Goal: Task Accomplishment & Management: Manage account settings

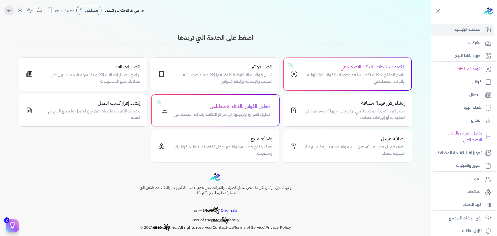
click at [12, 12] on icon "Global" at bounding box center [9, 10] width 6 height 6
click at [11, 12] on icon "Global" at bounding box center [9, 10] width 6 height 6
click at [23, 10] on icon "Global" at bounding box center [20, 10] width 6 height 6
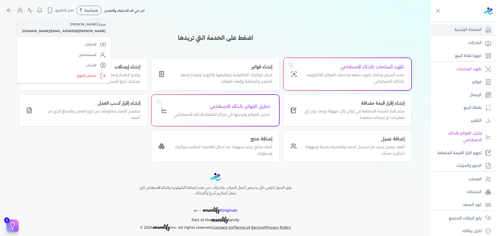
click at [72, 75] on label "تسجيل الخروج" at bounding box center [64, 75] width 90 height 10
click at [431, 21] on input "Close" at bounding box center [431, 21] width 0 height 0
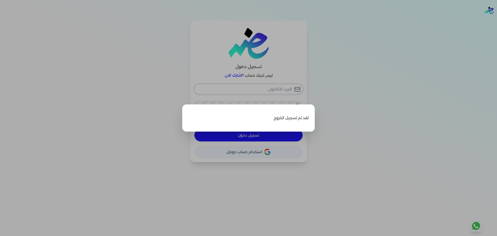
type input "[PERSON_NAME][EMAIL_ADDRESS][DOMAIN_NAME]"
click at [208, 57] on label "Close" at bounding box center [248, 118] width 497 height 236
click at [497, 21] on input "Close" at bounding box center [497, 21] width 0 height 0
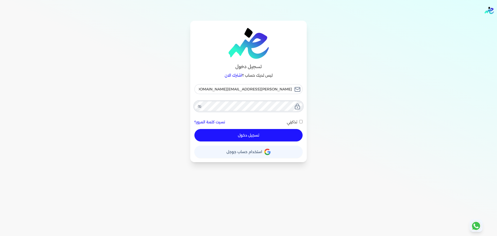
click at [361, 98] on div "تسجيل دخول ليس لديك حساب ؟ اشترك الان [PERSON_NAME][EMAIL_ADDRESS][DOMAIN_NAME]…" at bounding box center [249, 91] width 398 height 141
click at [260, 139] on button "تسجيل دخول" at bounding box center [249, 135] width 108 height 12
checkbox input "false"
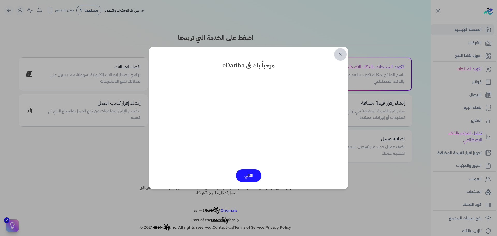
click at [342, 52] on link "✕" at bounding box center [340, 54] width 12 height 12
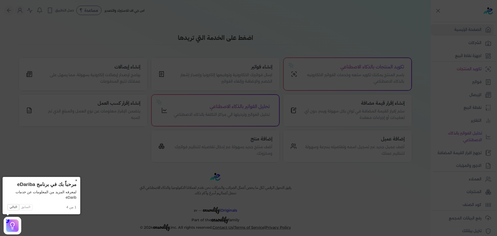
click at [76, 180] on button "×" at bounding box center [76, 180] width 8 height 7
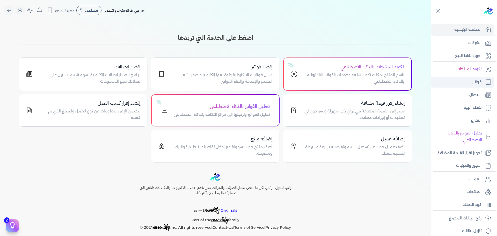
click at [478, 83] on p "فواتير" at bounding box center [477, 82] width 9 height 7
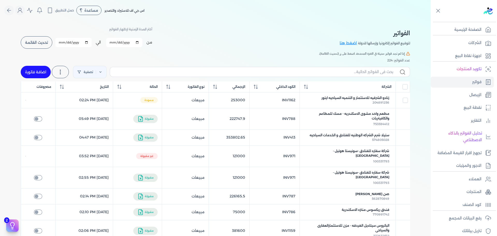
click at [38, 43] on span "تحديث القائمة" at bounding box center [36, 43] width 23 height 4
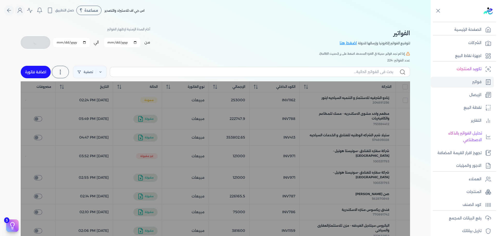
checkbox input "false"
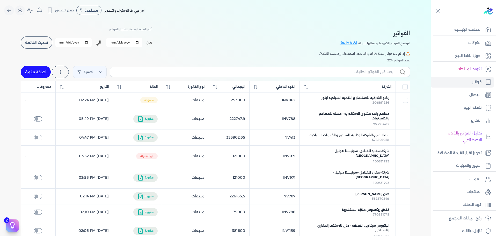
click at [138, 43] on input "[DATE]" at bounding box center [124, 42] width 36 height 9
type input "[DATE]"
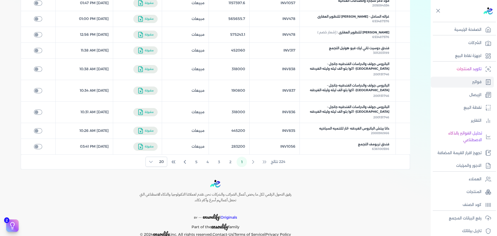
scroll to position [317, 0]
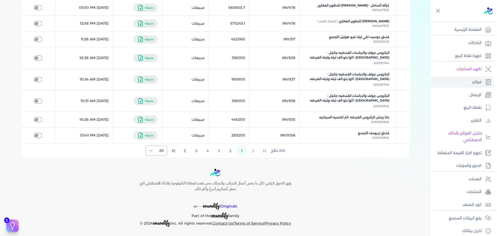
click at [152, 147] on div at bounding box center [151, 151] width 10 height 10
click at [155, 180] on li "100" at bounding box center [157, 182] width 19 height 10
click at [162, 180] on span "100" at bounding box center [160, 181] width 6 height 5
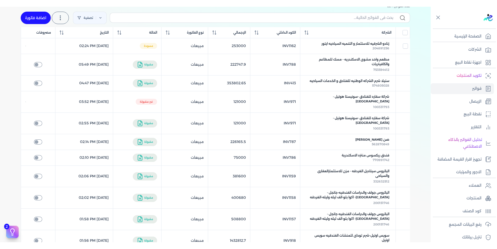
scroll to position [0, 0]
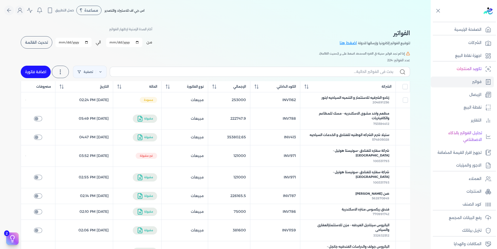
click at [42, 44] on span "تحديث القائمة" at bounding box center [36, 43] width 23 height 4
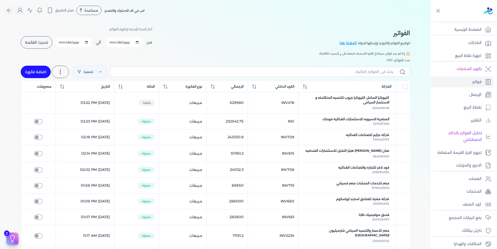
click at [50, 42] on button "تحديث القائمة" at bounding box center [37, 42] width 32 height 12
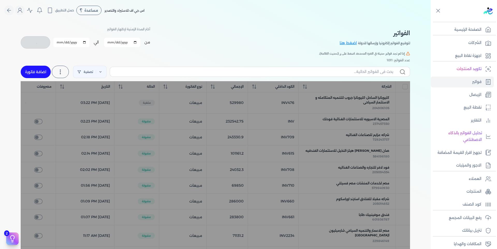
checkbox input "false"
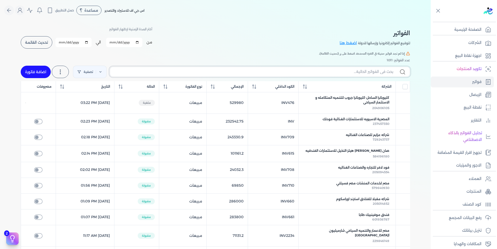
click at [166, 73] on input "text" at bounding box center [253, 71] width 279 height 5
paste input "INV1162"
type input "INV1162"
checkbox input "false"
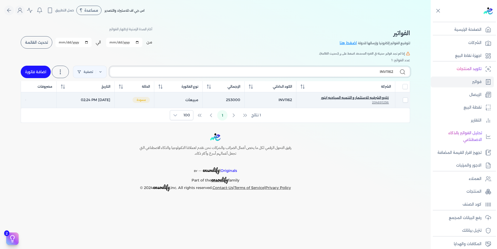
type input "INV1162"
click at [357, 99] on span "زنادو-الشرقيه للاستثمار و التنميه السياحيه ايتور" at bounding box center [355, 98] width 68 height 5
checkbox input "true"
click at [0, 0] on div at bounding box center [0, 0] width 0 height 0
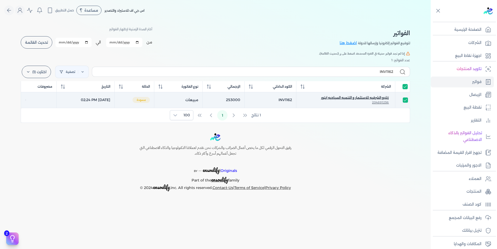
select select "EGP"
select select "B"
select select "EGS"
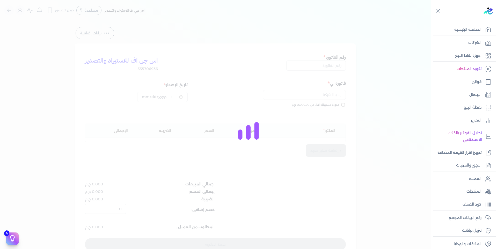
click at [358, 98] on div at bounding box center [248, 124] width 497 height 249
type input "INV1162"
type input "زنادو-الشرقيه للاستثمار و التنميه السياحيه ايتور"
type input "[DATE]T14:24:54"
type input "[DATE]"
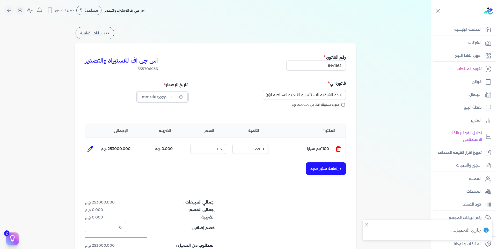
click at [167, 98] on input "datetime-local" at bounding box center [162, 97] width 50 height 10
click at [183, 97] on input "datetime-local" at bounding box center [162, 97] width 50 height 10
type input "[DATE]T14:00:54"
click at [268, 192] on div "اس جي اف للاستيراد والتصدير 535706936 رقم الفاتورة INV1162 فاتورة الي زنادو-الش…" at bounding box center [216, 162] width 282 height 236
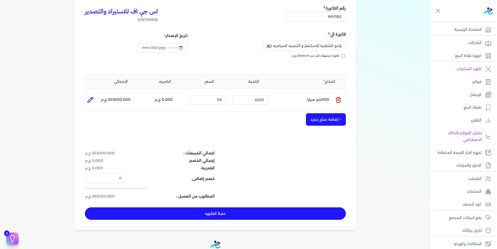
scroll to position [109, 0]
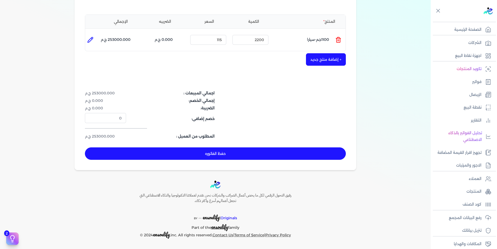
click at [215, 152] on button "حفظ الفاتوره" at bounding box center [215, 154] width 261 height 12
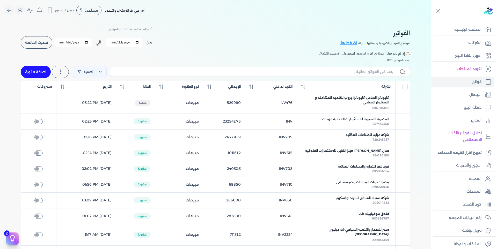
click at [170, 51] on div "الفواتير لتوقيع الفواتير إلكترونيا وإرسالها للدولة اضغط هنا أختر المدة الزمنية …" at bounding box center [216, 231] width 398 height 420
click at [46, 46] on button "تحديث القائمة" at bounding box center [37, 42] width 32 height 12
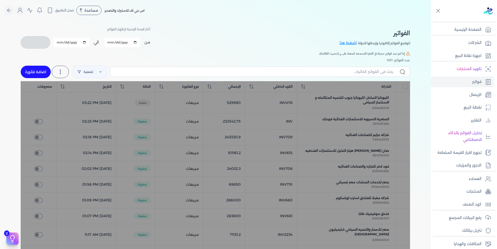
checkbox input "false"
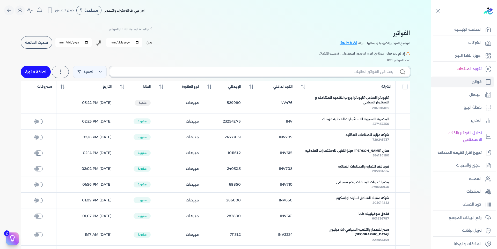
click at [378, 72] on input "text" at bounding box center [253, 71] width 279 height 5
paste input "INV1162"
type input "INV1162"
checkbox input "false"
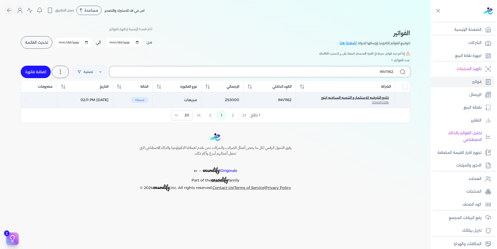
type input "INV1162"
click at [371, 96] on span "زنادو-الشرقيه للاستثمار و التنميه السياحيه ايتور" at bounding box center [355, 98] width 68 height 5
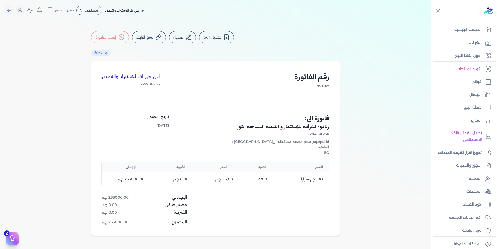
click at [207, 36] on button "تحميل pdf" at bounding box center [216, 37] width 35 height 12
click at [10, 11] on icon "Global" at bounding box center [9, 10] width 6 height 6
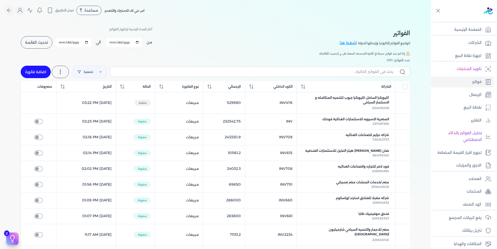
click at [138, 43] on input "[DATE]" at bounding box center [124, 42] width 36 height 9
type input "[DATE]"
click at [48, 44] on span "تحديث القائمة" at bounding box center [36, 43] width 23 height 4
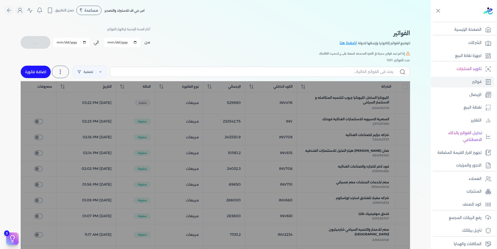
checkbox input "false"
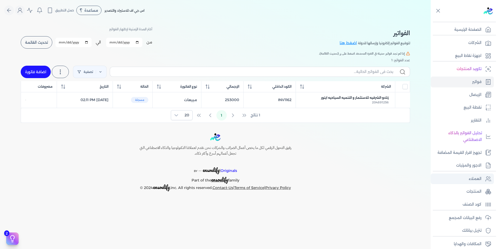
click at [482, 179] on link "العملاء" at bounding box center [462, 179] width 63 height 11
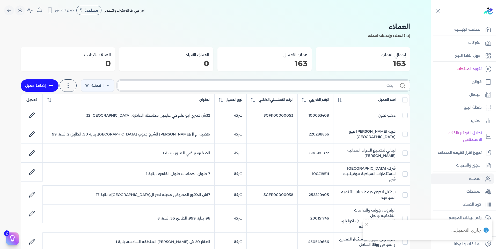
click at [379, 86] on input "text" at bounding box center [258, 85] width 272 height 5
type input "ك"
checkbox input "false"
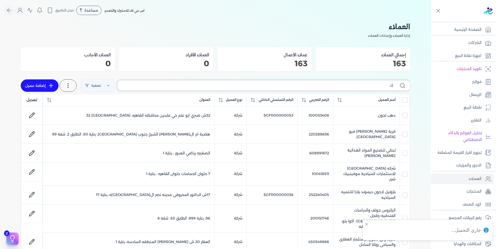
checkbox input "false"
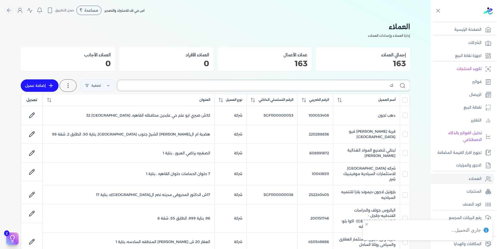
checkbox input "false"
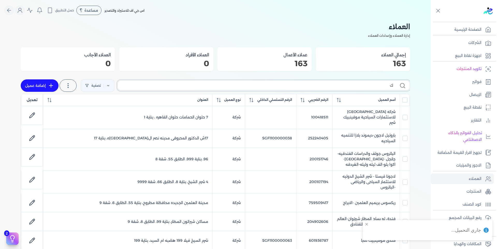
type input "كو"
checkbox input "false"
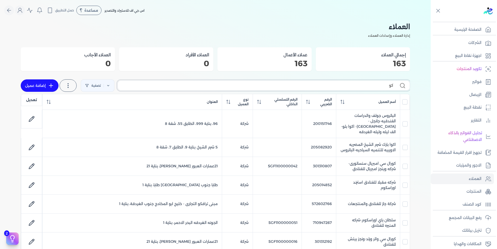
type input "كور"
checkbox input "false"
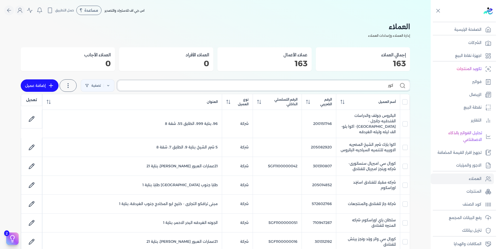
checkbox input "false"
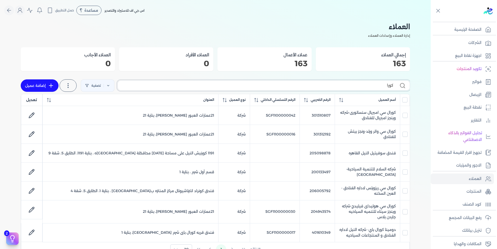
type input "كورال"
checkbox input "false"
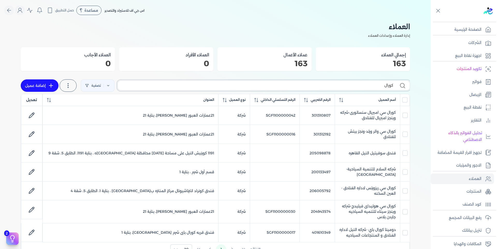
checkbox input "false"
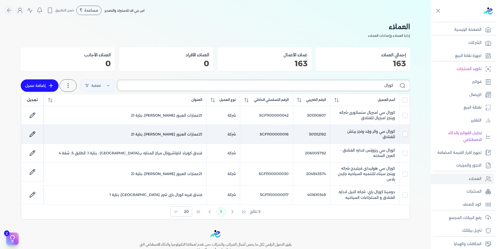
type input "كورال"
drag, startPoint x: 336, startPoint y: 134, endPoint x: 401, endPoint y: 134, distance: 64.8
click at [401, 134] on tr "كورال سي واتر ورلد-ونجز بيتش للفنادق 301312192 SGF1100000016 شركة 21عمارات العب…" at bounding box center [215, 134] width 389 height 19
checkbox input "false"
checkbox input "true"
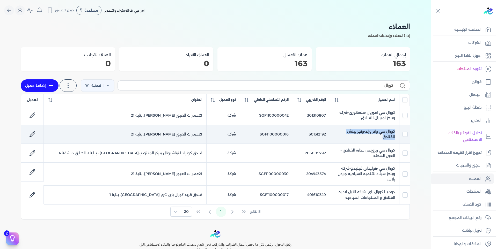
checkbox input "false"
copy td "كورال سي واتر ورلد-ونجز بيتش للفنادق"
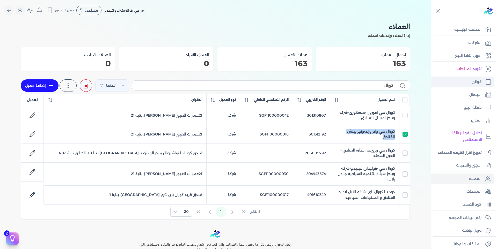
click at [465, 78] on link "فواتير" at bounding box center [462, 82] width 63 height 11
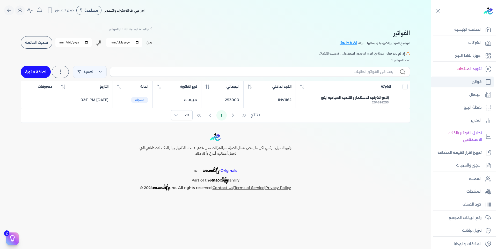
click at [479, 80] on p "فواتير" at bounding box center [477, 82] width 9 height 7
click at [464, 83] on link "فواتير" at bounding box center [462, 82] width 63 height 11
click at [39, 44] on span "تحديث القائمة" at bounding box center [36, 43] width 23 height 4
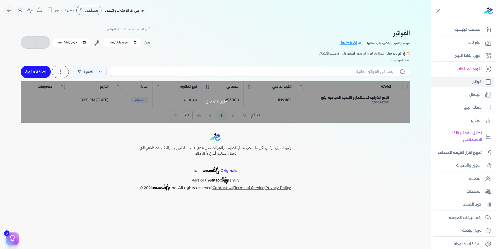
checkbox input "false"
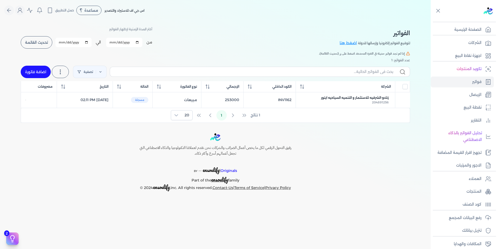
click at [39, 73] on link "اضافة فاتورة" at bounding box center [36, 72] width 30 height 12
select select "EGP"
select select "B"
select select "EGS"
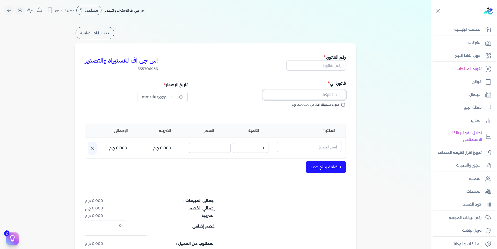
click at [339, 98] on input "text" at bounding box center [304, 95] width 83 height 10
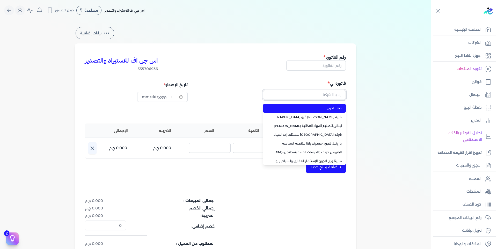
paste input "كورال سي واتر ورلد-ونجز بيتش للفنادق"
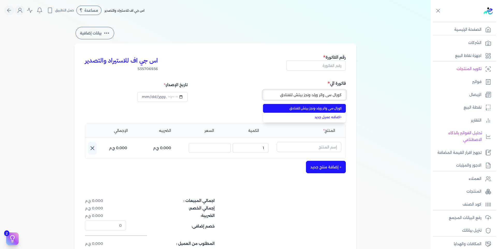
type input "كورال سي واتر ورلد-ونجز بيتش للفنادق"
click at [337, 110] on span "كورال سي واتر ورلد-ونجز بيتش للفنادق" at bounding box center [308, 108] width 68 height 5
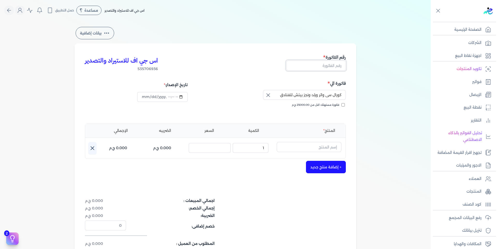
click at [331, 65] on input "text" at bounding box center [317, 66] width 60 height 10
type input "i"
type input "INV1013"
click at [327, 145] on input "text" at bounding box center [309, 147] width 65 height 10
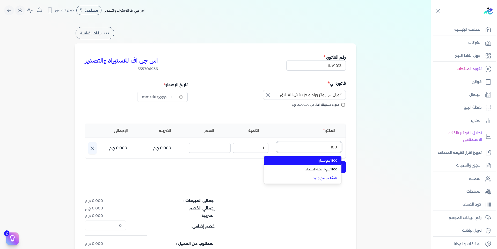
type input "1100"
click at [338, 159] on span "1100جم-سيارا" at bounding box center [305, 161] width 63 height 5
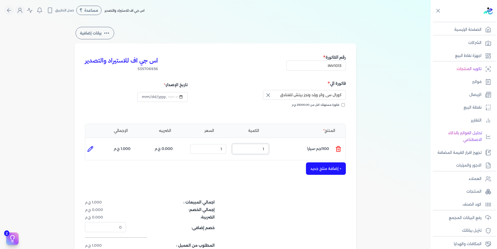
drag, startPoint x: 259, startPoint y: 145, endPoint x: 339, endPoint y: 138, distance: 80.6
click at [318, 144] on ul "المنتج : 1100جم-سيارا الكمية : 1 السعر : 1 الضريبه : 0.000 ج.م الإجمالي : 1.000…" at bounding box center [215, 149] width 261 height 14
type input "990"
drag, startPoint x: 217, startPoint y: 149, endPoint x: 296, endPoint y: 141, distance: 79.2
click at [268, 148] on ul "المنتج : 1100جم-سيارا الكمية : 990 السعر : 1 الضريبه : 0.000 ج.م الإجمالي : 990…" at bounding box center [215, 149] width 261 height 14
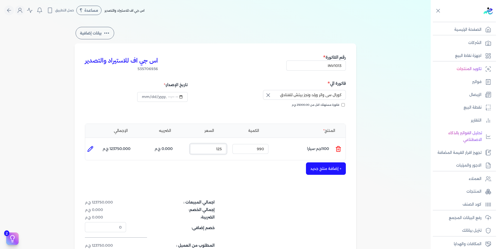
type input "125"
click at [329, 167] on button "+ إضافة منتج جديد" at bounding box center [326, 169] width 40 height 12
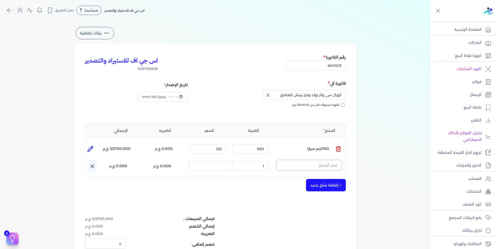
click at [326, 165] on input "text" at bounding box center [309, 166] width 65 height 10
type input ";"
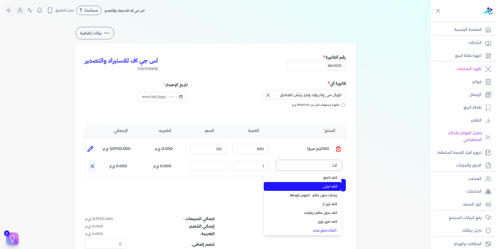
scroll to position [28, 0]
type input "كت"
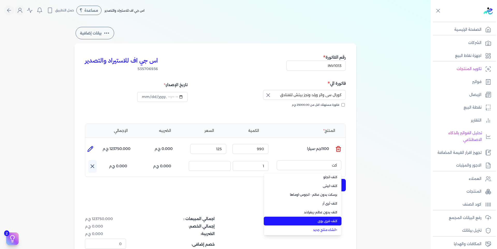
click at [337, 220] on span "كتف-فرى بوى" at bounding box center [305, 221] width 63 height 5
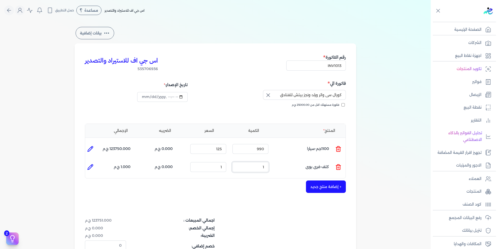
drag, startPoint x: 262, startPoint y: 168, endPoint x: 347, endPoint y: 164, distance: 85.1
click at [335, 167] on ul "المنتج : كتف-فرى بوى الكمية : 1 السعر : 1 الضريبه : 0.000 ج.م الإجمالي : 1.000 …" at bounding box center [215, 167] width 261 height 14
type input "203.71"
click at [248, 161] on ul "المنتج : كتف-فرى بوى الكمية : 203.71 السعر : 1 الضريبه : 0.000 ج.م الإجمالي : 2…" at bounding box center [215, 167] width 261 height 14
type input "203.711"
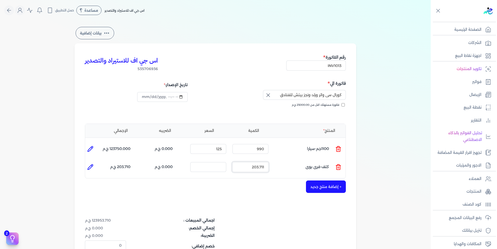
type input "0"
click at [241, 168] on input "203" at bounding box center [251, 167] width 36 height 10
drag, startPoint x: 255, startPoint y: 166, endPoint x: 288, endPoint y: 166, distance: 33.4
click at [287, 166] on ul "المنتج : كتف-فرى بوى الكمية : 203 السعر : 0 الضريبه : 0.000 ج.م الإجمالي : 0.00…" at bounding box center [215, 167] width 261 height 14
type input "203.71"
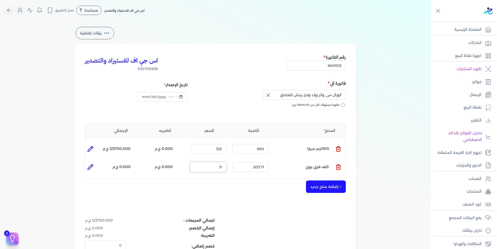
click at [210, 170] on input "0" at bounding box center [208, 167] width 36 height 10
drag, startPoint x: 214, startPoint y: 170, endPoint x: 235, endPoint y: 166, distance: 21.5
click at [235, 166] on ul "المنتج : كتف-فرى بوى الكمية : 203.71 السعر : 0 الضريبه : 0.000 ج.م الإجمالي : 0…" at bounding box center [215, 167] width 261 height 14
type input "290"
click at [315, 191] on button "+ إضافة منتج جديد" at bounding box center [326, 187] width 40 height 12
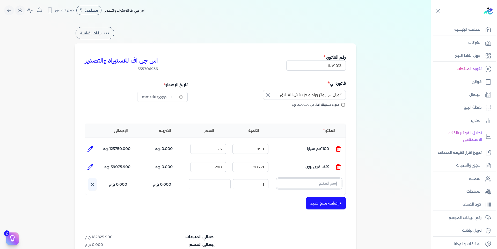
click at [327, 187] on input "text" at bounding box center [309, 184] width 65 height 10
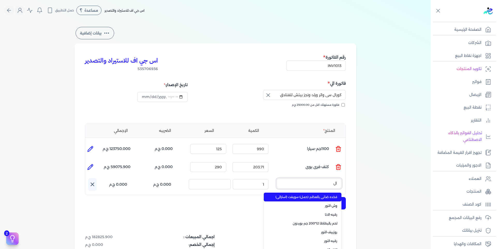
type input "ا"
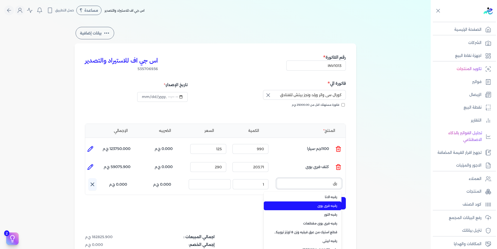
type input "رق"
click at [325, 208] on span "رقبه-فرى بوى" at bounding box center [305, 206] width 63 height 5
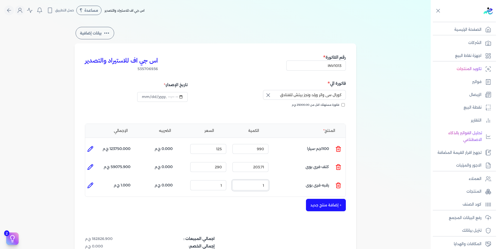
drag, startPoint x: 258, startPoint y: 188, endPoint x: 322, endPoint y: 176, distance: 64.5
click at [318, 179] on ul "المنتج : رقبه-فرى بوى الكمية : 1 السعر : 1 الضريبه : 0.000 ج.م الإجمالي : 1.000…" at bounding box center [215, 185] width 261 height 14
type input "400.92"
drag, startPoint x: 210, startPoint y: 185, endPoint x: 258, endPoint y: 176, distance: 48.6
click at [254, 177] on div "المنتج الكمية السعر الضريبه الإجمالي المنتج : 1100جم-سيارا الكمية : 990 السعر :…" at bounding box center [215, 160] width 261 height 73
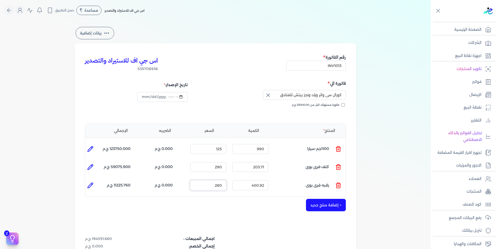
type input "280"
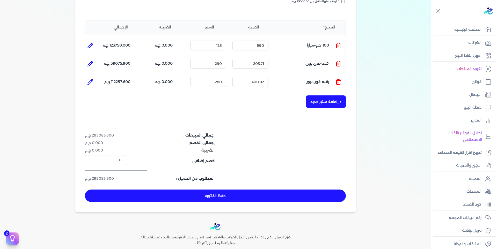
click at [197, 197] on button "حفظ الفاتوره" at bounding box center [215, 196] width 261 height 12
type input "[DATE]"
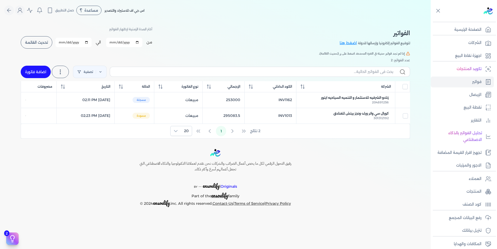
click at [31, 42] on span "تحديث القائمة" at bounding box center [36, 43] width 23 height 4
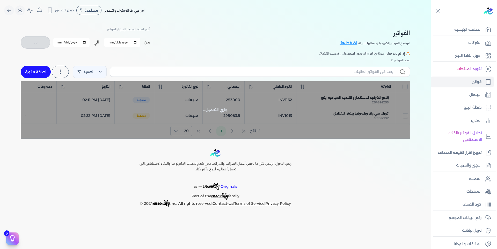
checkbox input "false"
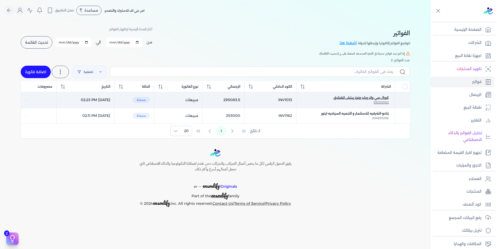
click at [363, 99] on span "كورال سي واتر ورلد-ونجز بيتش للفنادق" at bounding box center [361, 98] width 55 height 5
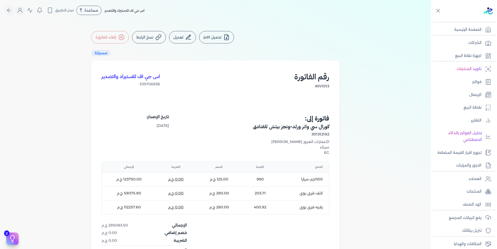
click at [225, 40] on icon at bounding box center [227, 37] width 6 height 6
click at [11, 9] on icon "Global" at bounding box center [9, 10] width 6 height 6
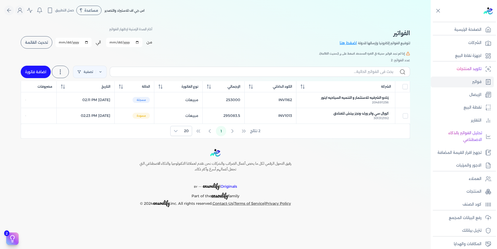
click at [49, 43] on button "تحديث القائمة" at bounding box center [37, 42] width 32 height 12
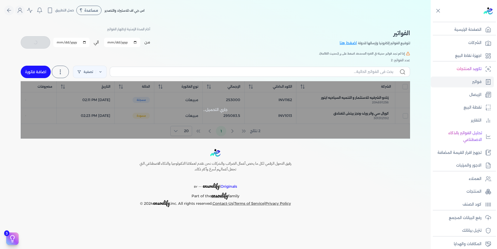
checkbox input "false"
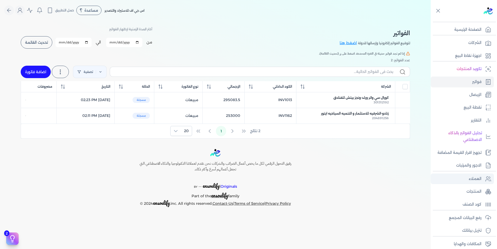
click at [472, 180] on p "العملاء" at bounding box center [475, 179] width 13 height 7
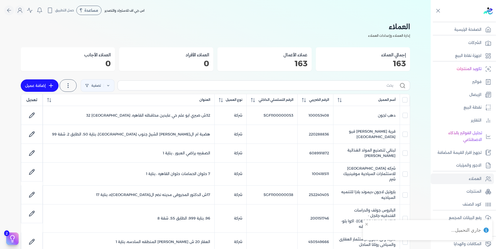
click at [369, 89] on label at bounding box center [264, 86] width 293 height 10
click at [369, 88] on input "text" at bounding box center [258, 85] width 272 height 5
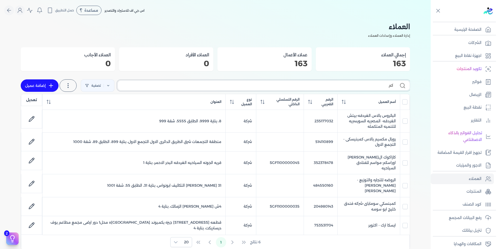
type input "كمب"
checkbox input "false"
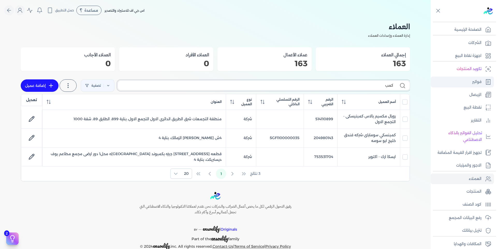
drag, startPoint x: 373, startPoint y: 88, endPoint x: 480, endPoint y: 83, distance: 107.1
click at [461, 83] on div "Toggle Navigation الصفحة الرئيسية الشركات اجهزة نقاط البيع تكويد المنتجات فواتي…" at bounding box center [248, 124] width 497 height 249
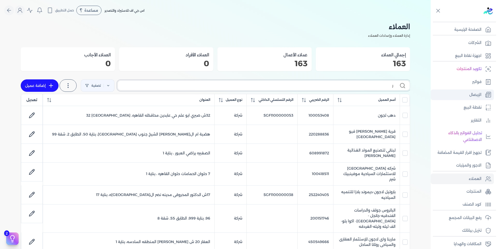
type input "رو"
checkbox input "false"
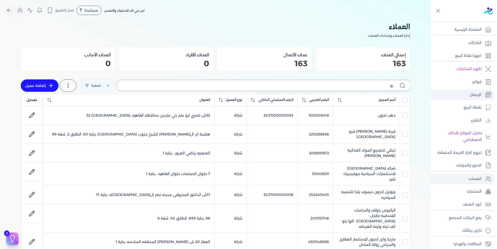
checkbox input "false"
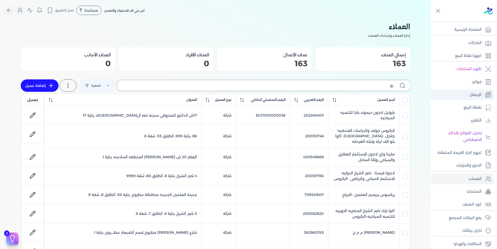
type input "روي"
checkbox input "false"
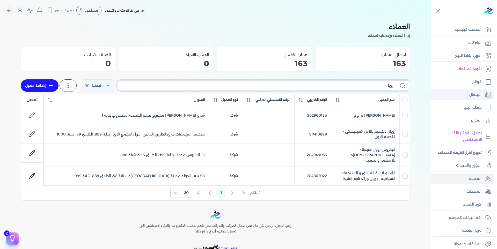
type input "رويال"
checkbox input "false"
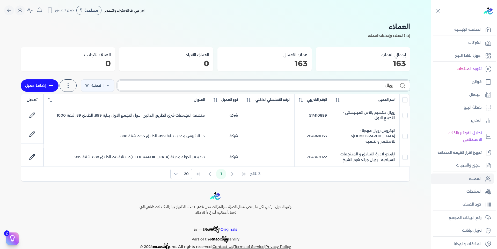
drag, startPoint x: 363, startPoint y: 88, endPoint x: 497, endPoint y: 73, distance: 134.5
click at [470, 80] on div "Toggle Navigation الصفحة الرئيسية الشركات اجهزة نقاط البيع تكويد المنتجات فواتي…" at bounding box center [248, 124] width 497 height 249
type input "48"
checkbox input "false"
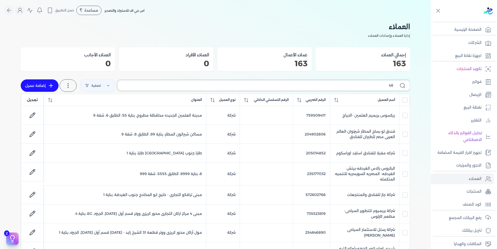
type input "489"
checkbox input "false"
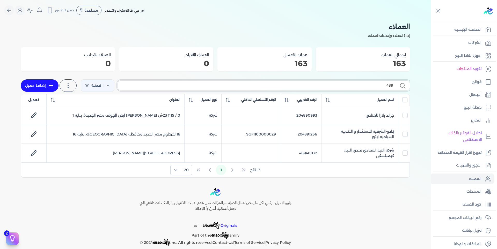
type input "4894"
checkbox input "false"
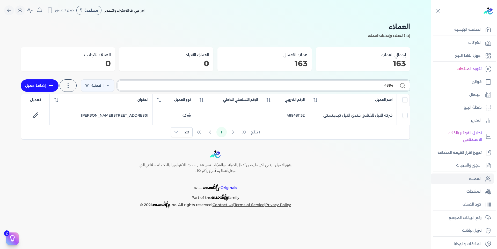
type input "48948"
checkbox input "false"
type input "4894811"
checkbox input "false"
type input "489481132"
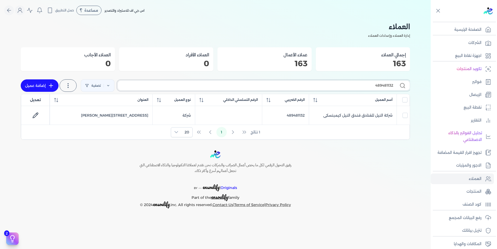
checkbox input "false"
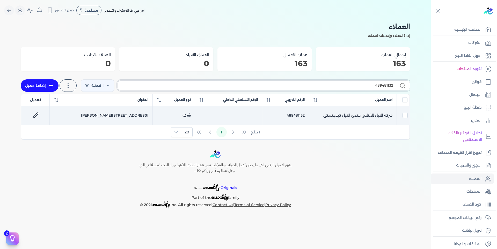
type input "489481132"
drag, startPoint x: 323, startPoint y: 115, endPoint x: 393, endPoint y: 118, distance: 70.5
click at [393, 118] on td "شركة النيل للفنادق فندق النيل كيمبنسكى" at bounding box center [353, 115] width 88 height 19
checkbox input "true"
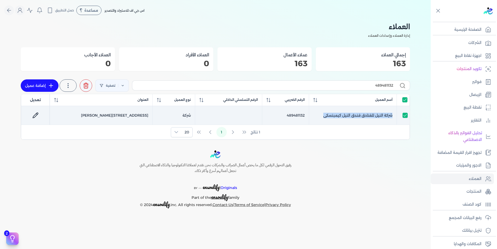
copy td "شركة النيل للفنادق فندق النيل كيمبنسكى"
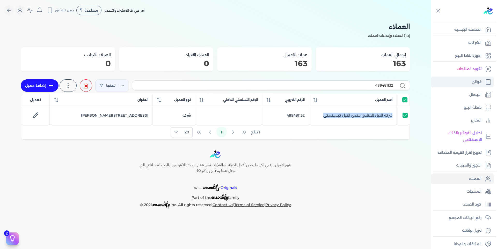
click at [479, 81] on p "فواتير" at bounding box center [477, 82] width 9 height 7
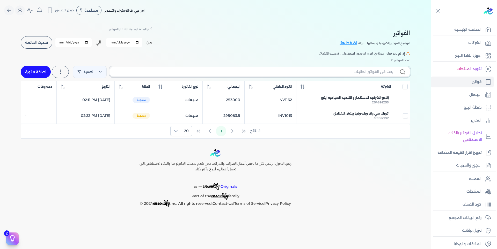
click at [373, 71] on input "text" at bounding box center [253, 71] width 279 height 5
click at [34, 66] on link "اضافة فاتورة" at bounding box center [36, 72] width 30 height 12
select select "EGP"
select select "B"
select select "EGS"
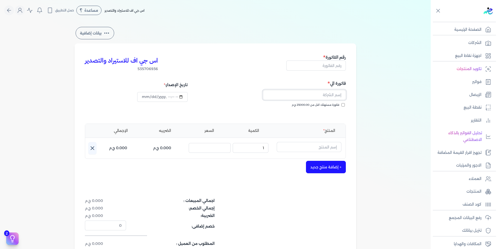
click at [328, 93] on input "text" at bounding box center [304, 95] width 83 height 10
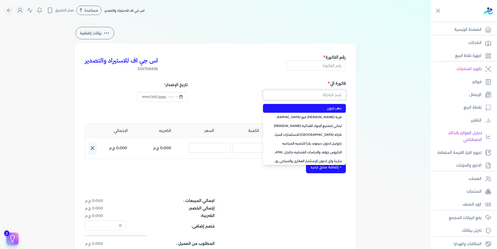
paste input "شركة النيل للفنادق فندق النيل كيمبنسكى"
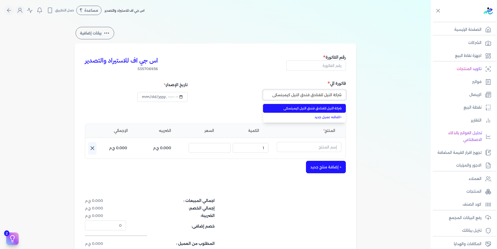
type input "شركة النيل للفنادق فندق النيل كيمبنسكى"
click at [333, 109] on span "شركة النيل للفنادق فندق النيل كيمبنسكى" at bounding box center [308, 108] width 68 height 5
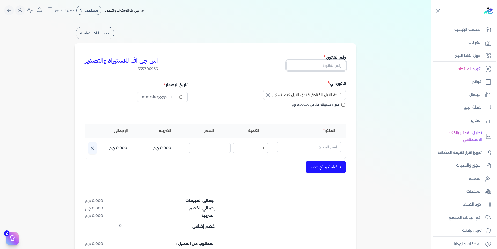
click at [325, 67] on input "text" at bounding box center [317, 66] width 60 height 10
drag, startPoint x: 336, startPoint y: 66, endPoint x: 374, endPoint y: 62, distance: 38.3
click at [360, 62] on div "بيانات إضافية اس جي اف للاستيراد والتصدير 535706936 رقم الفاتورة INV564 فاتورة …" at bounding box center [215, 152] width 298 height 252
type input "INV1253"
click at [327, 148] on input "text" at bounding box center [309, 147] width 65 height 10
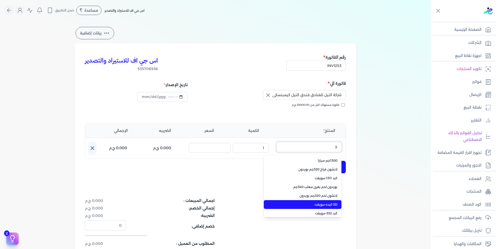
type input "3"
click at [332, 203] on span "3D-كبده سويفت" at bounding box center [305, 205] width 63 height 5
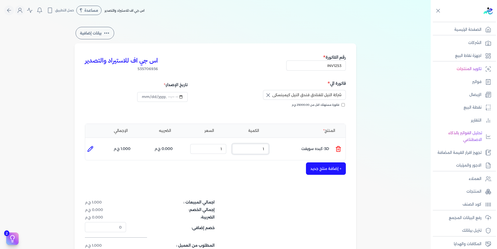
click at [303, 142] on ul "المنتج : 3D-كبده سويفت الكمية : 1 السعر : 1 الضريبه : 0.000 ج.م الإجمالي : 1.00…" at bounding box center [215, 149] width 261 height 14
type input "78.06"
drag, startPoint x: 219, startPoint y: 149, endPoint x: 242, endPoint y: 145, distance: 23.5
click at [241, 145] on ul "المنتج : 3D-كبده سويفت الكمية : 78.06 السعر : 1 الضريبه : 0.000 ج.م الإجمالي : …" at bounding box center [215, 149] width 261 height 14
type input "168"
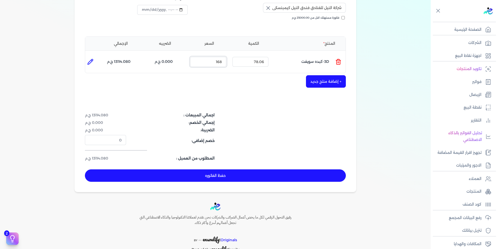
scroll to position [109, 0]
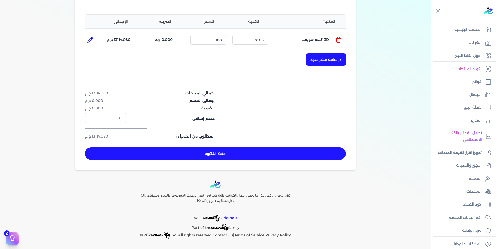
click at [220, 156] on button "حفظ الفاتوره" at bounding box center [215, 154] width 261 height 12
type input "[DATE]"
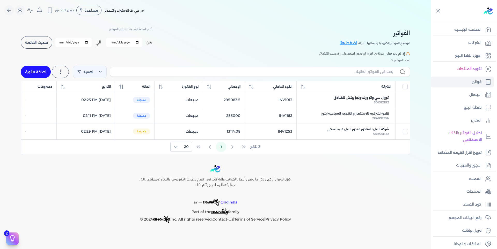
click at [32, 42] on span "تحديث القائمة" at bounding box center [36, 43] width 23 height 4
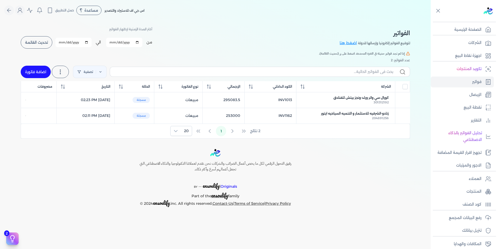
click at [31, 42] on span "تحديث القائمة" at bounding box center [36, 43] width 23 height 4
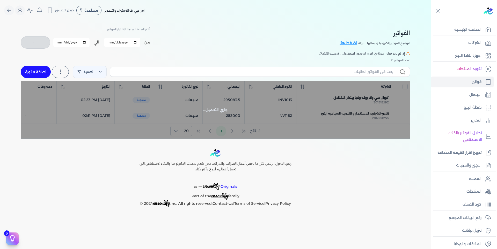
checkbox input "false"
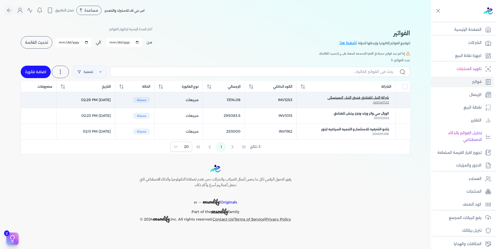
click at [375, 99] on span "شركة النيل للفنادق فندق النيل كيمبنسكى" at bounding box center [359, 98] width 62 height 5
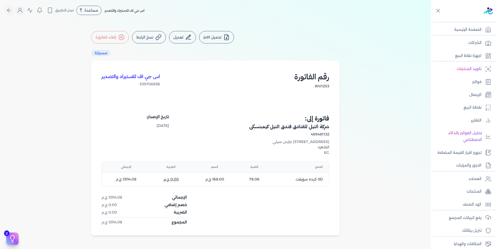
click at [218, 36] on button "تحميل pdf" at bounding box center [216, 37] width 35 height 12
click at [249, 127] on h4 "شركة النيل للفنادق فندق النيل كيمبنسكى" at bounding box center [273, 127] width 112 height 8
click at [257, 128] on h4 "شركة النيل للفنادق فندق النيل كيمبنسكى" at bounding box center [273, 127] width 112 height 8
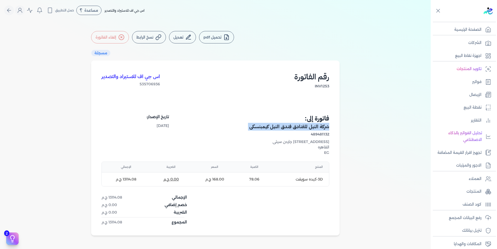
click at [257, 128] on h4 "شركة النيل للفنادق فندق النيل كيمبنسكى" at bounding box center [273, 127] width 112 height 8
copy h4 "شركة النيل للفنادق فندق النيل كيمبنسكى"
drag, startPoint x: 14, startPoint y: 9, endPoint x: 18, endPoint y: 8, distance: 4.2
click at [14, 9] on button "Global" at bounding box center [9, 10] width 10 height 10
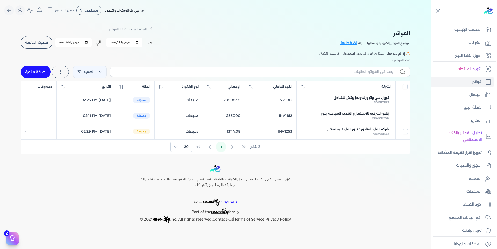
click at [46, 45] on button "تحديث القائمة" at bounding box center [37, 42] width 32 height 12
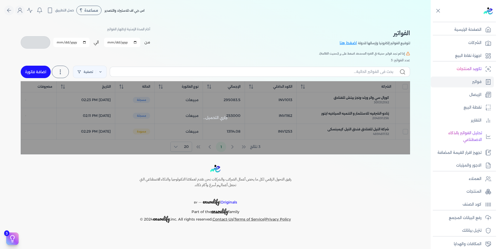
checkbox input "false"
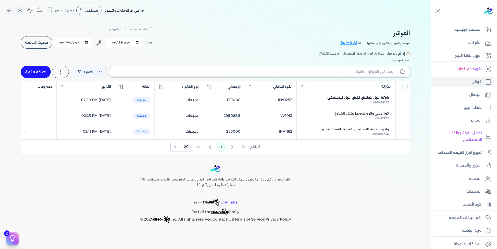
click at [353, 72] on input "text" at bounding box center [253, 71] width 279 height 5
click at [376, 74] on input "text" at bounding box center [253, 71] width 279 height 5
drag, startPoint x: 283, startPoint y: 101, endPoint x: 309, endPoint y: 100, distance: 25.9
click at [309, 100] on table "الشركة الكود الداخلي الإجمالي نوع الفاتورة الحالة التاريخ مصروفات شركة النيل لل…" at bounding box center [216, 110] width 390 height 59
click at [288, 102] on table "الشركة الكود الداخلي الإجمالي نوع الفاتورة الحالة التاريخ مصروفات شركة النيل لل…" at bounding box center [216, 110] width 390 height 59
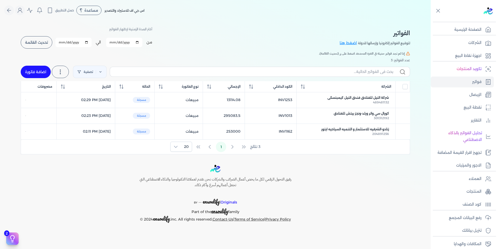
click at [291, 101] on table "الشركة الكود الداخلي الإجمالي نوع الفاتورة الحالة التاريخ مصروفات شركة النيل لل…" at bounding box center [216, 110] width 390 height 59
copy td "INV1253"
click at [372, 72] on input "text" at bounding box center [253, 71] width 279 height 5
paste input "INV1253"
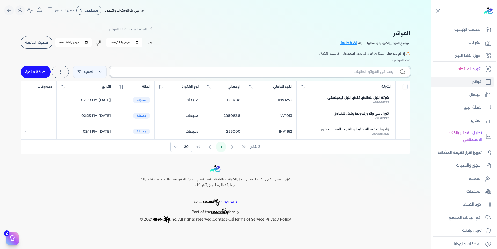
type input "INV1253"
checkbox input "false"
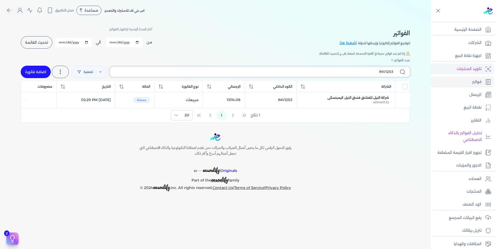
drag, startPoint x: 385, startPoint y: 71, endPoint x: 472, endPoint y: 74, distance: 86.8
click at [470, 75] on div "Toggle Navigation الصفحة الرئيسية الشركات اجهزة نقاط البيع تكويد المنتجات فواتي…" at bounding box center [248, 124] width 497 height 249
type input "INV74"
checkbox input "false"
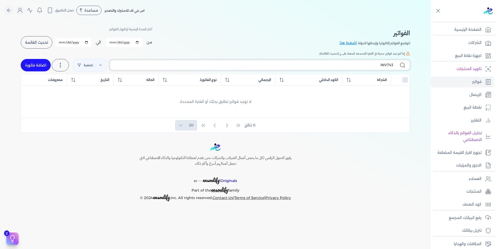
type input "INV743"
click at [135, 42] on input "[DATE]" at bounding box center [124, 42] width 36 height 9
type input "[DATE]"
click at [122, 71] on div "INV743 تصفية استخرج العملاء استخرج المنتجات اضافة فاتورة" at bounding box center [216, 65] width 390 height 19
click at [37, 44] on span "تحديث القائمة" at bounding box center [36, 43] width 23 height 4
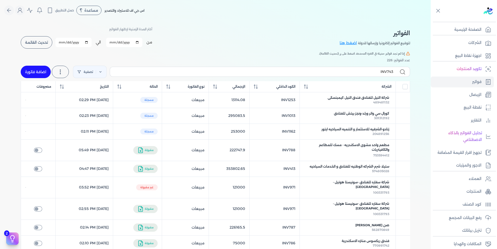
click at [37, 44] on span "تحديث القائمة" at bounding box center [36, 43] width 23 height 4
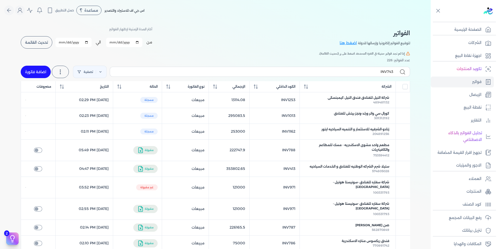
click at [37, 44] on span "تحديث القائمة" at bounding box center [36, 43] width 23 height 4
drag, startPoint x: 379, startPoint y: 73, endPoint x: 413, endPoint y: 72, distance: 34.2
click at [413, 72] on div "الفواتير لتوقيع الفواتير إلكترونيا وإرسالها للدولة اضغط هنا أختر المدة الزمنية …" at bounding box center [216, 248] width 398 height 455
click at [41, 42] on span "تحديث القائمة" at bounding box center [36, 43] width 23 height 4
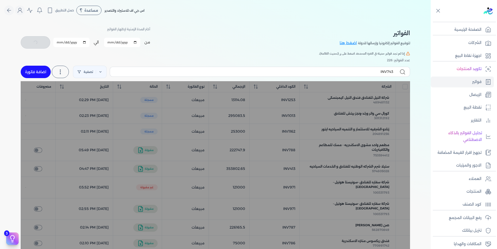
checkbox input "false"
